Goal: Browse casually: Explore the website without a specific task or goal

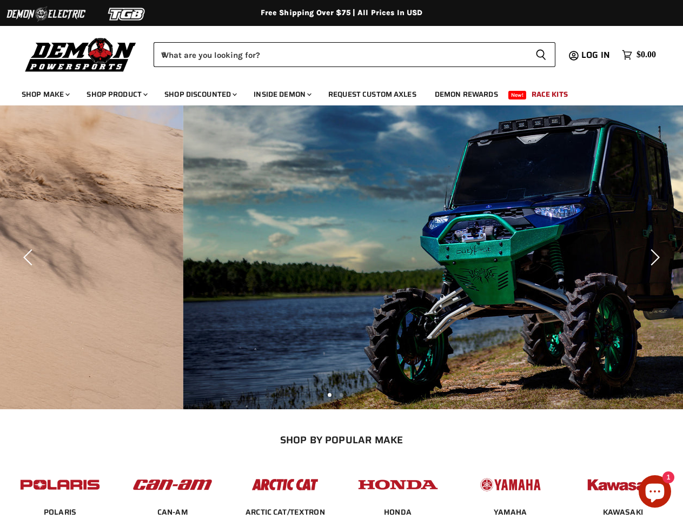
click at [341, 260] on img "Slide 2 of 3" at bounding box center [524, 257] width 683 height 304
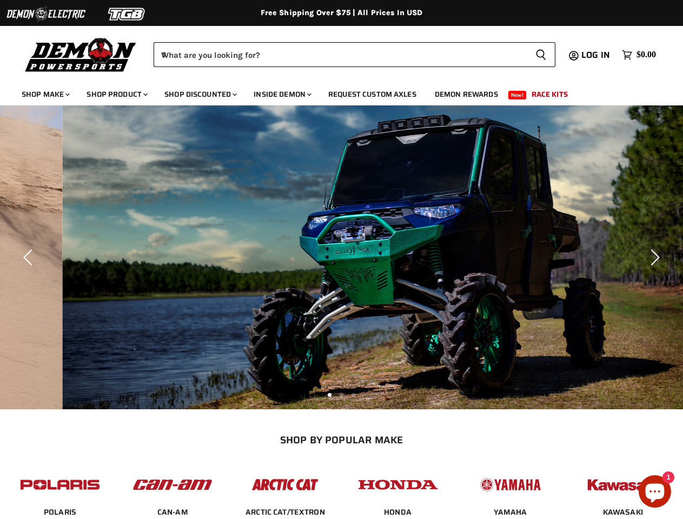
click at [46, 14] on img at bounding box center [45, 14] width 81 height 21
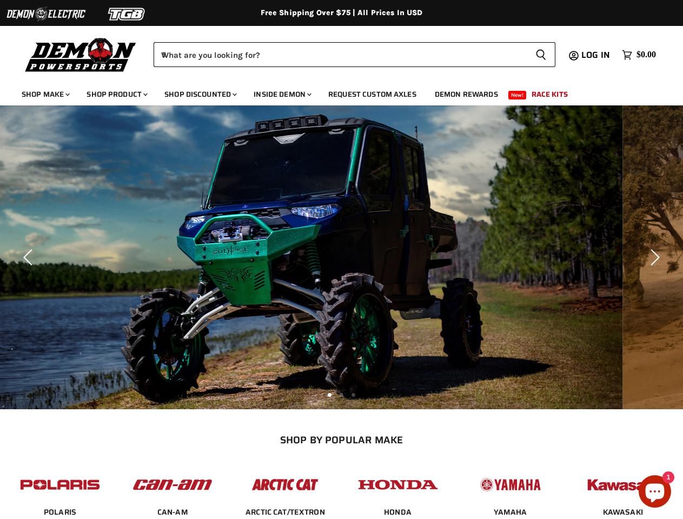
click at [127, 14] on img at bounding box center [127, 14] width 81 height 21
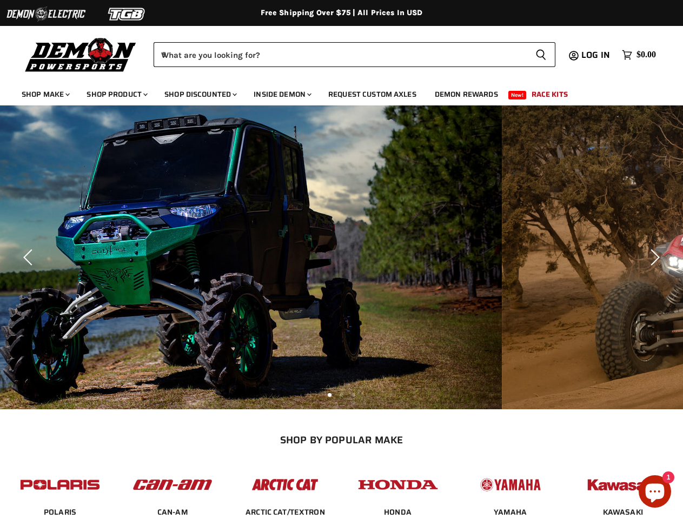
click at [0, 36] on div "Menu icon Translation missing: en.general.icons.icon_search_close icon Menu Dem…" at bounding box center [341, 51] width 683 height 55
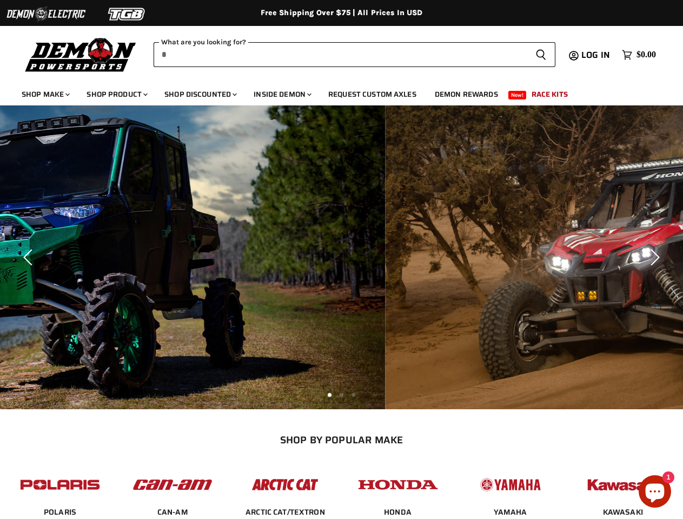
click at [340, 55] on input "When autocomplete results are available use up and down arrows to review and en…" at bounding box center [340, 54] width 373 height 25
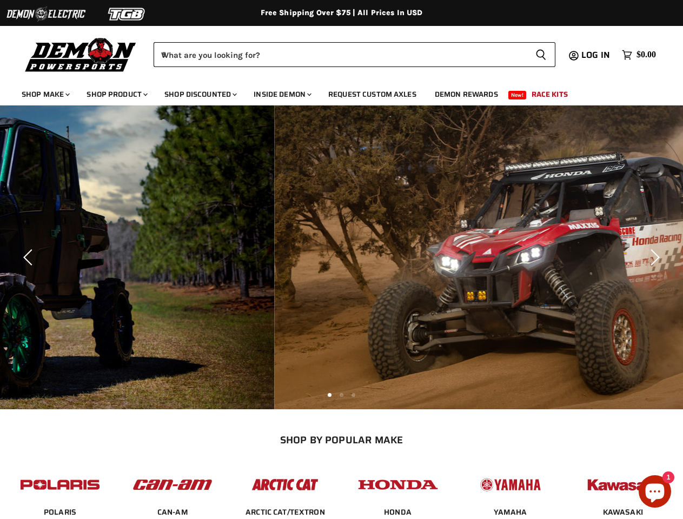
click at [541, 55] on icon "Search icon" at bounding box center [540, 55] width 11 height 12
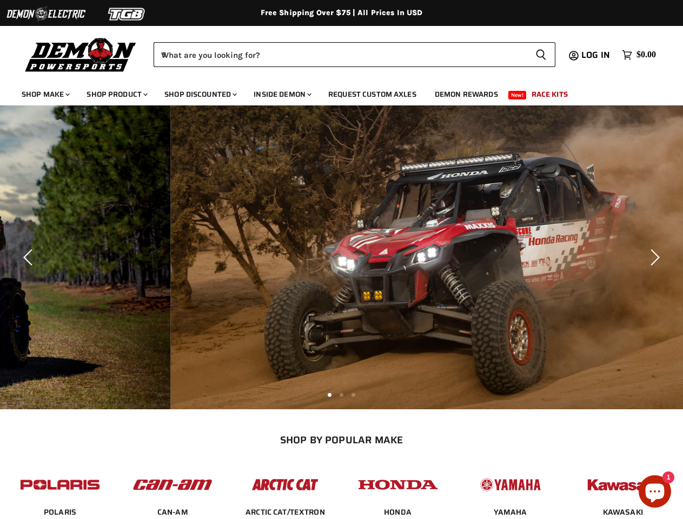
click at [341, 257] on img "Slide 3 of 3" at bounding box center [512, 257] width 683 height 304
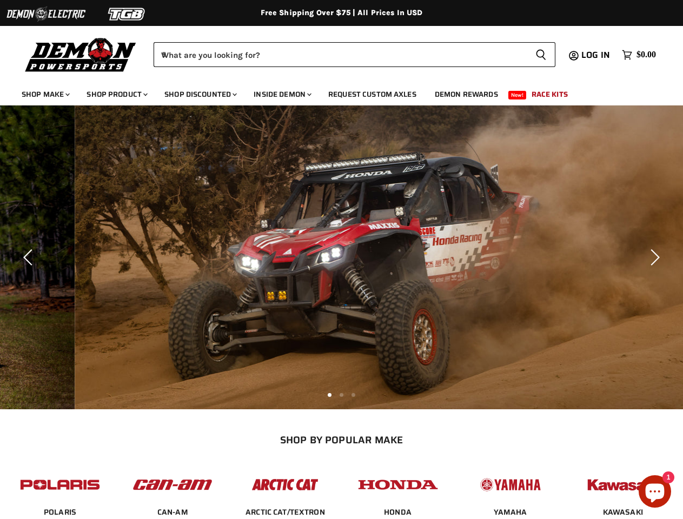
click at [30, 257] on icon "Previous" at bounding box center [30, 257] width 16 height 16
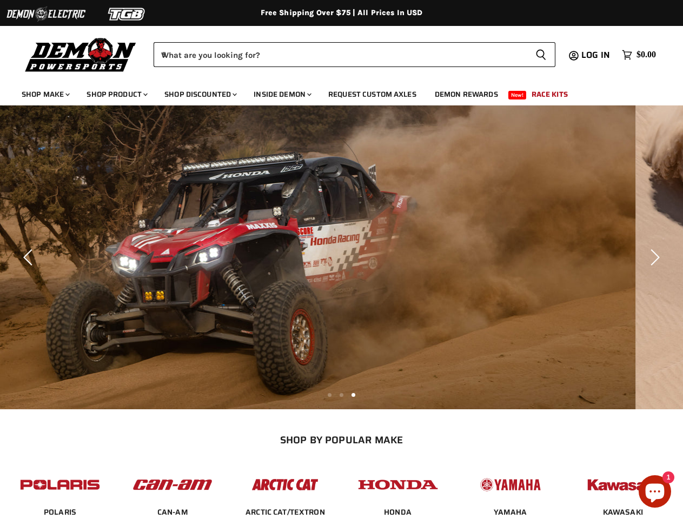
click at [653, 257] on icon "Next" at bounding box center [653, 257] width 16 height 16
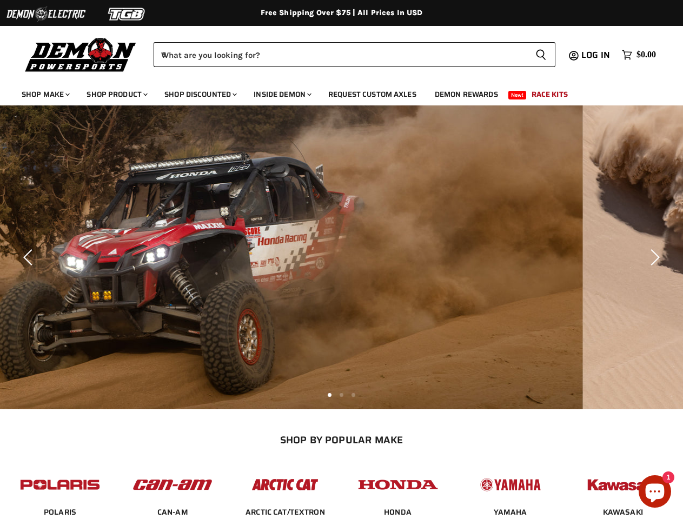
click at [341, 394] on li "Page dot 2" at bounding box center [342, 395] width 4 height 4
